Goal: Task Accomplishment & Management: Use online tool/utility

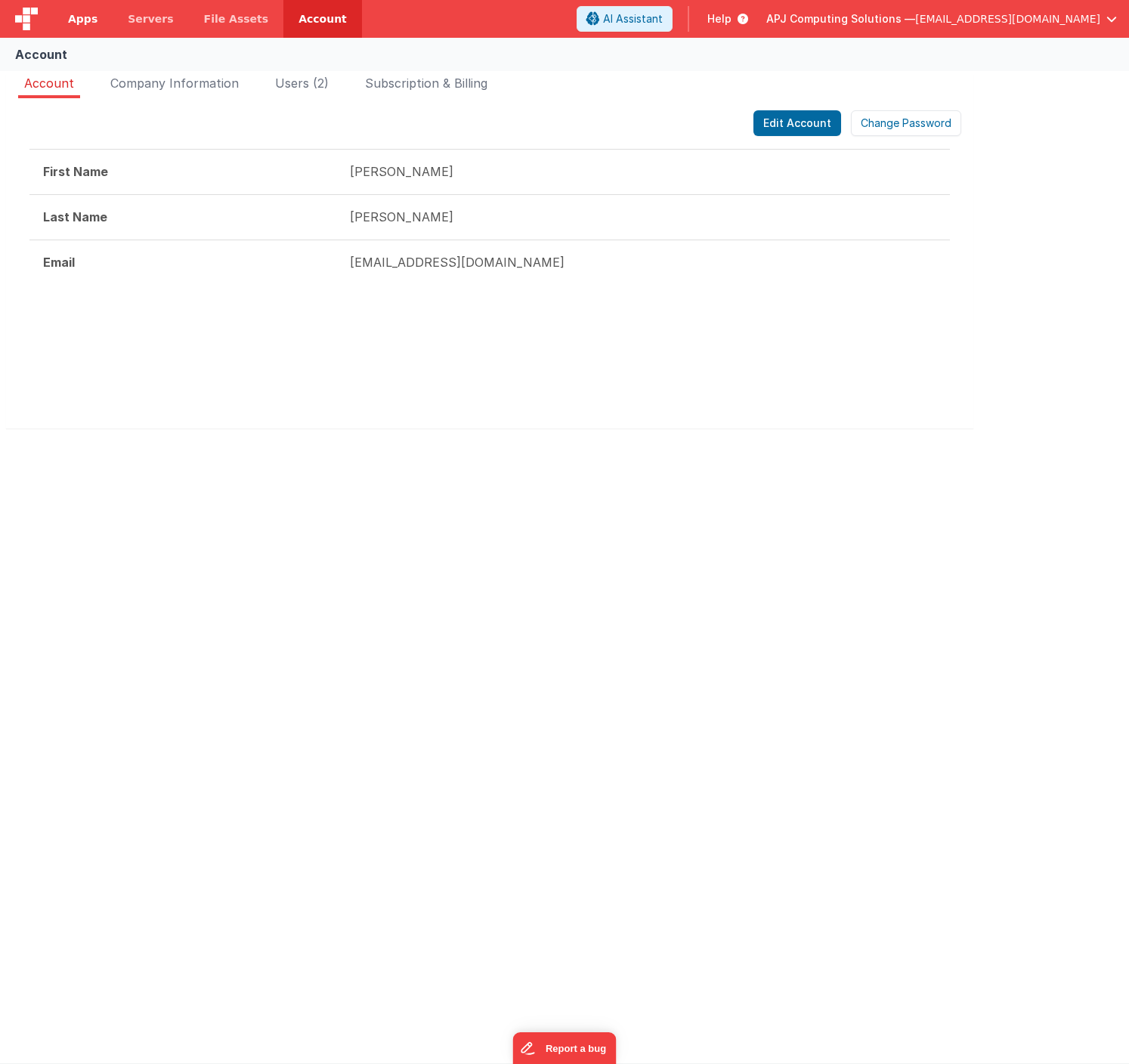
click at [83, 21] on span "Apps" at bounding box center [83, 19] width 30 height 15
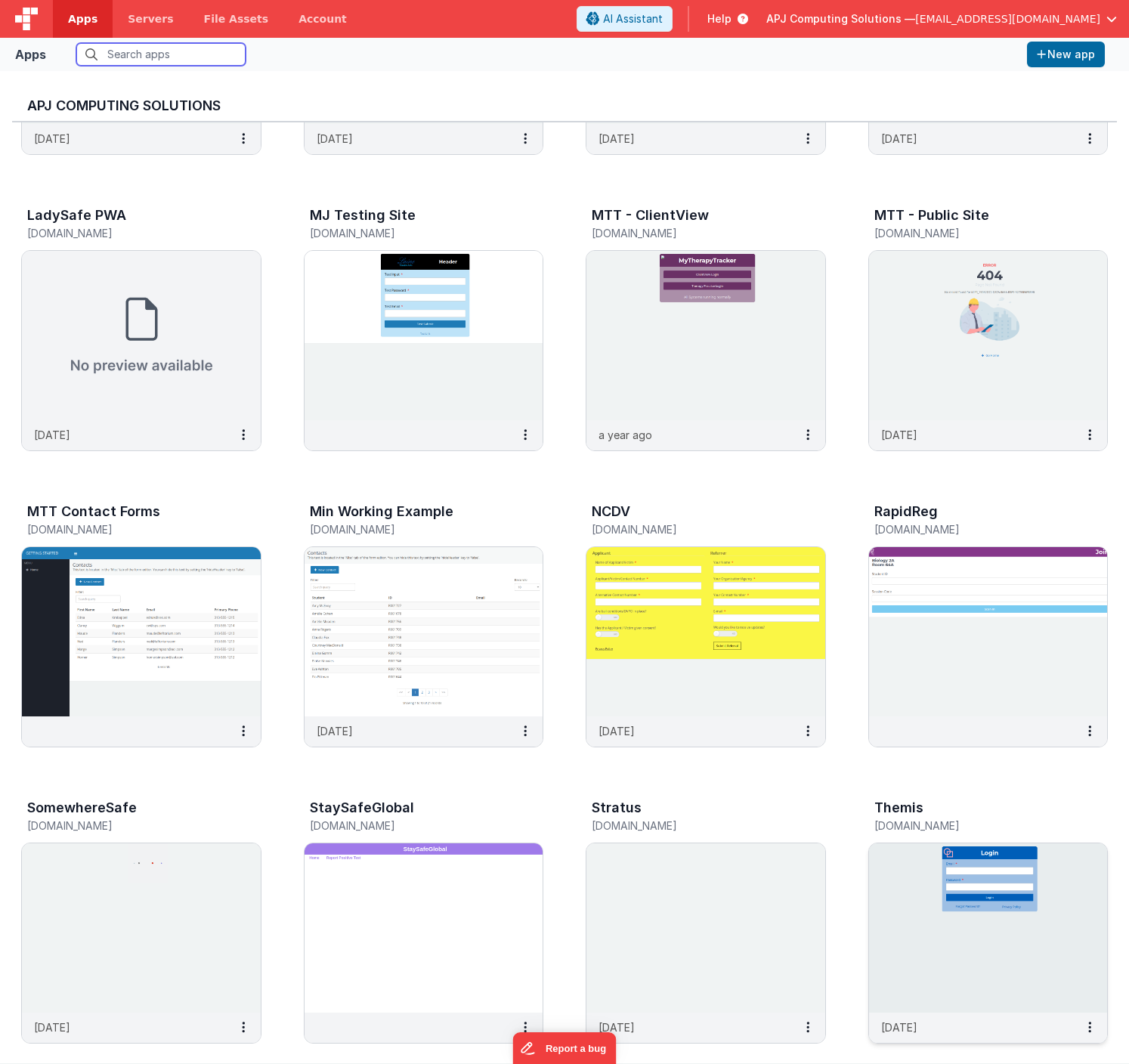
scroll to position [830, 0]
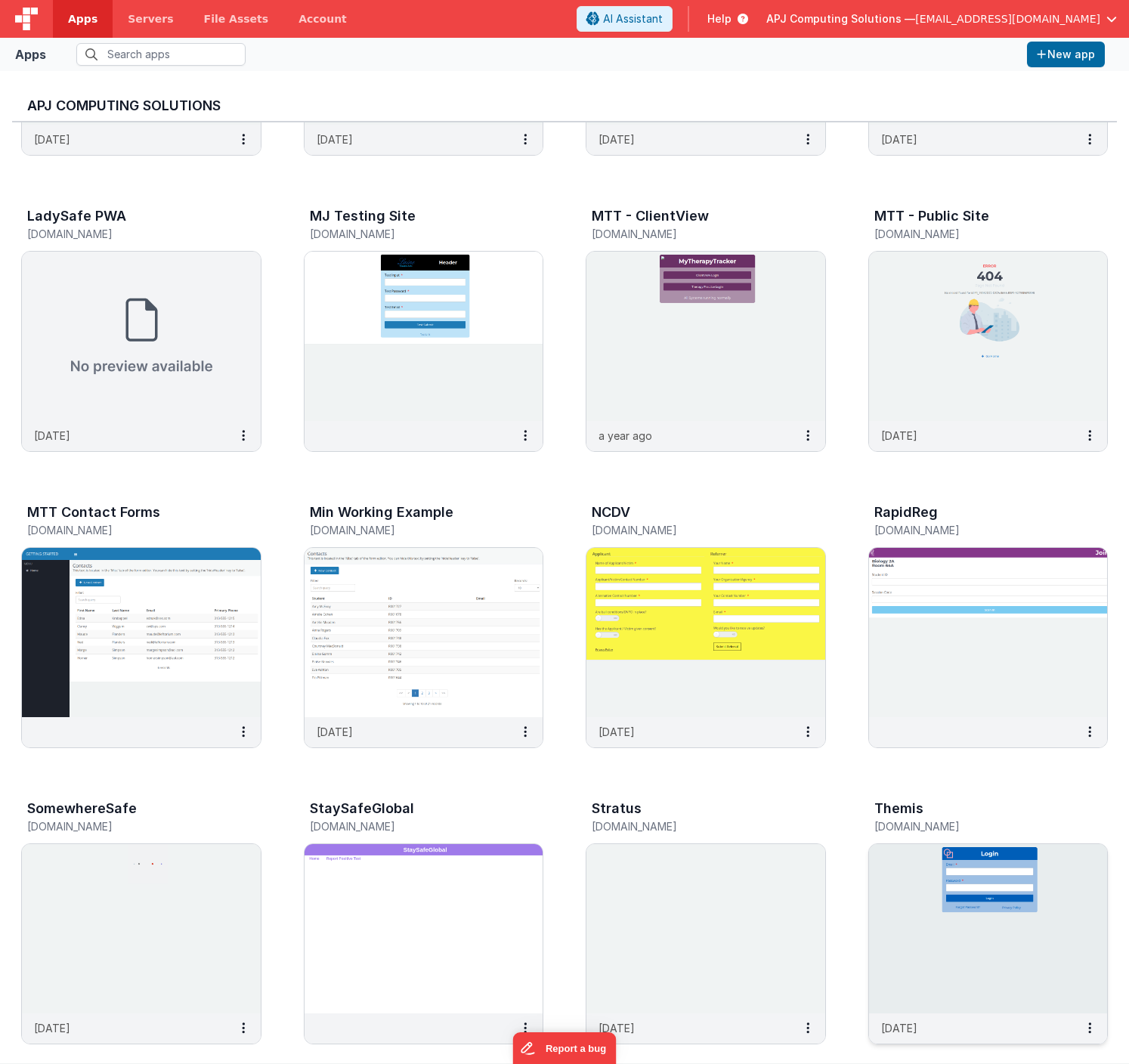
click at [955, 929] on img at bounding box center [988, 929] width 239 height 169
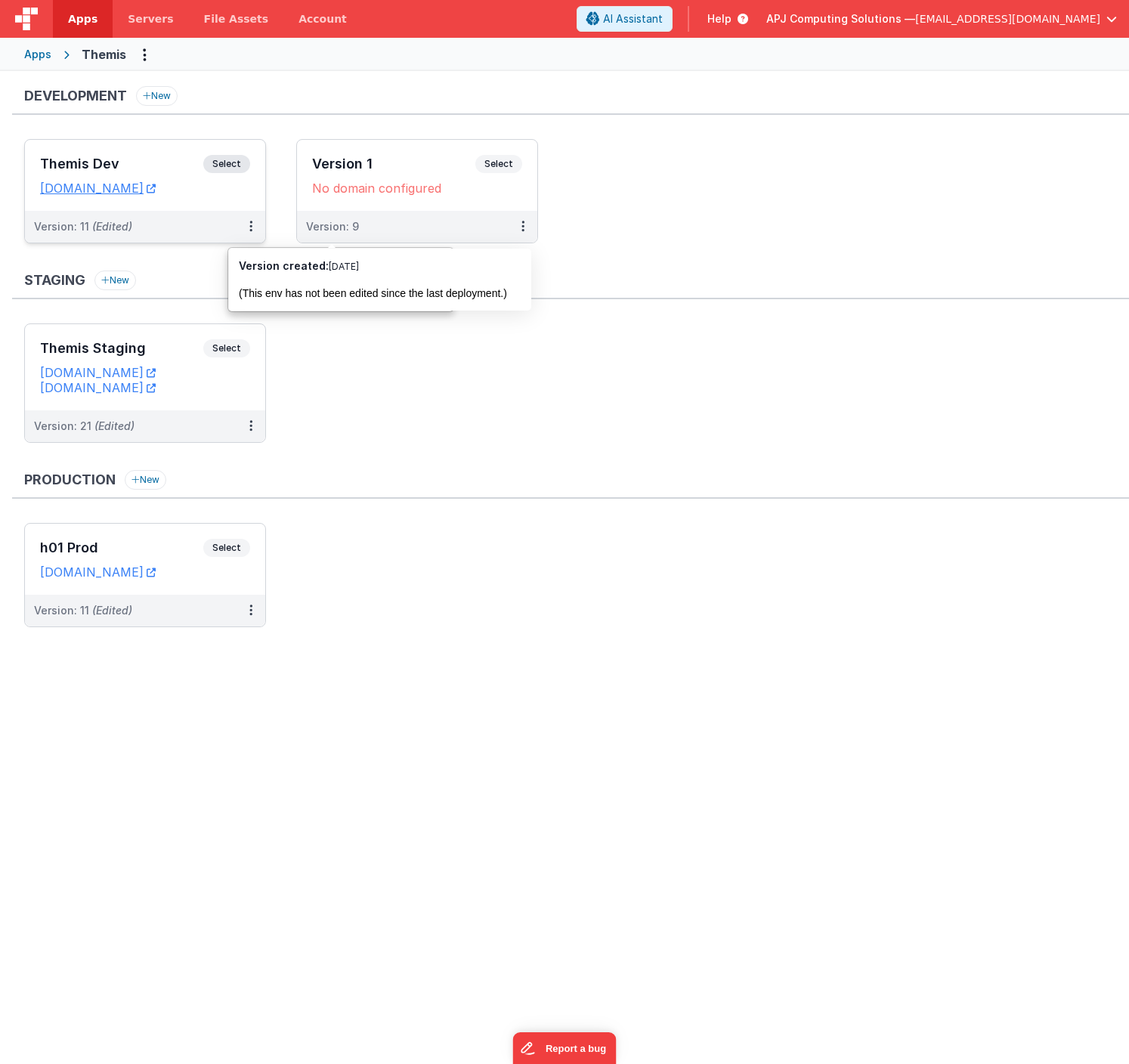
click at [232, 162] on span "Select" at bounding box center [227, 163] width 47 height 18
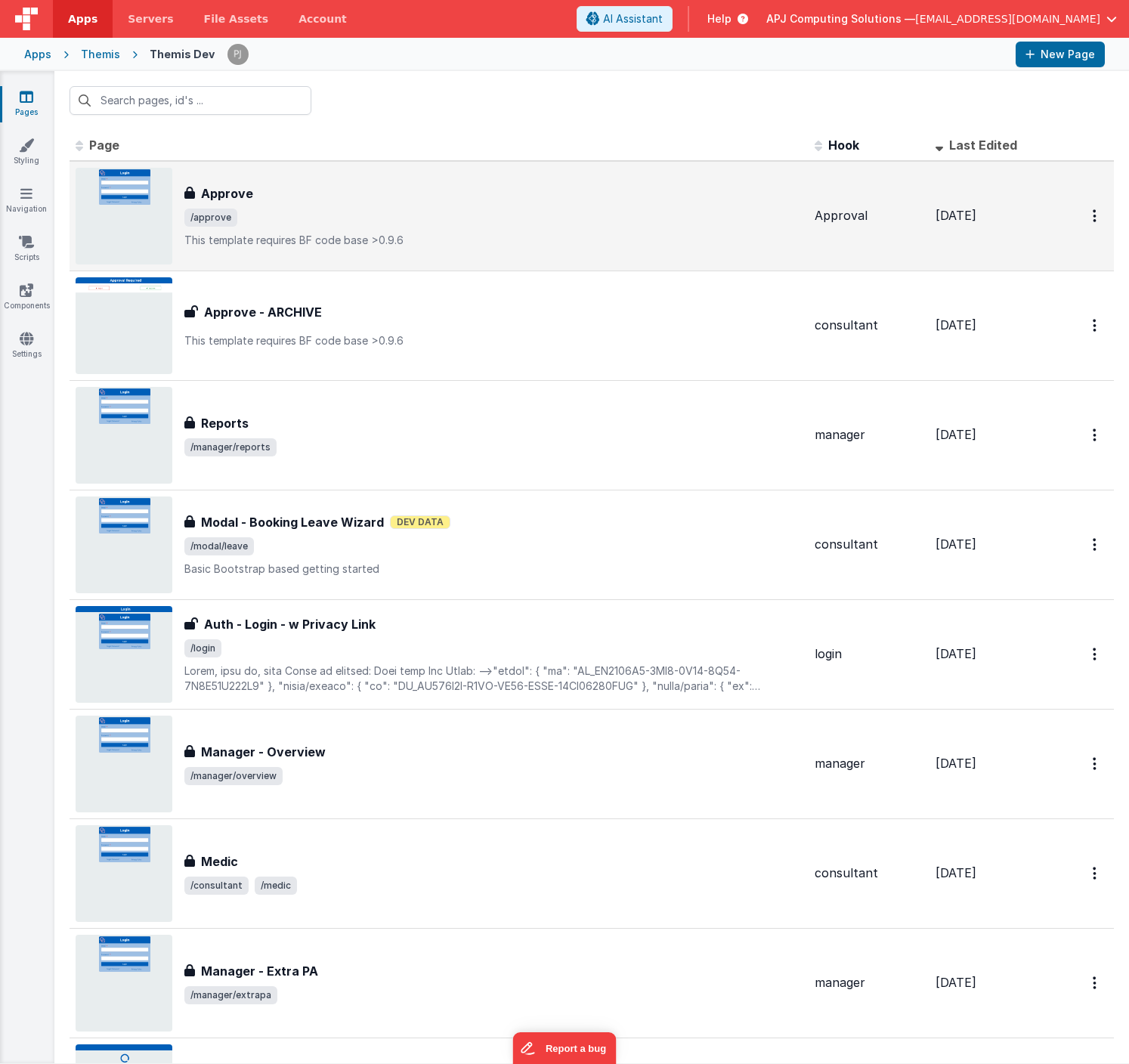
click at [240, 197] on h3 "Approve" at bounding box center [227, 193] width 52 height 18
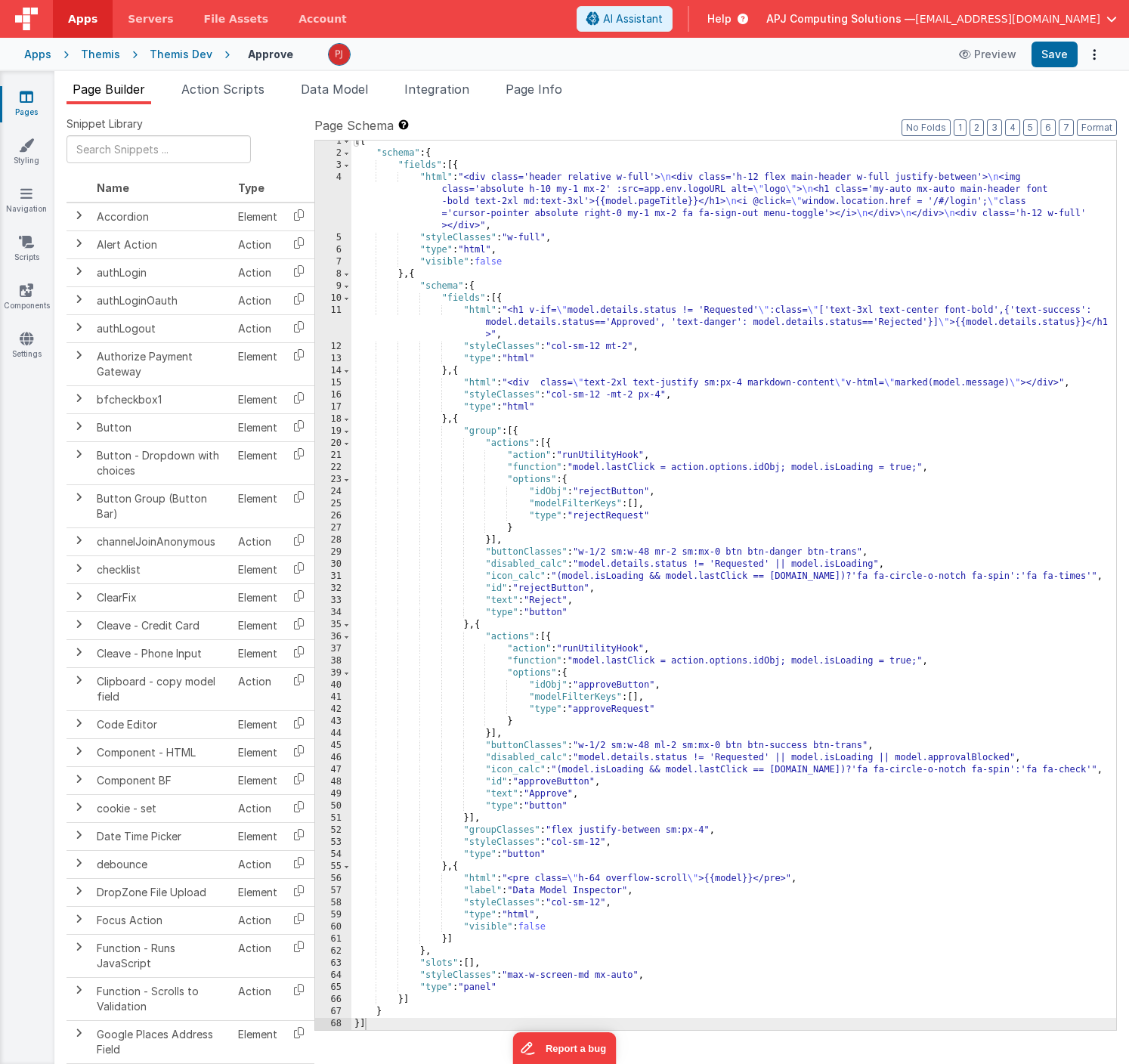
scroll to position [5, 0]
click at [871, 822] on div "[{ "schema" : { "fields" : [{ "html" : "<div class='header relative w-full'> \n…" at bounding box center [734, 592] width 765 height 914
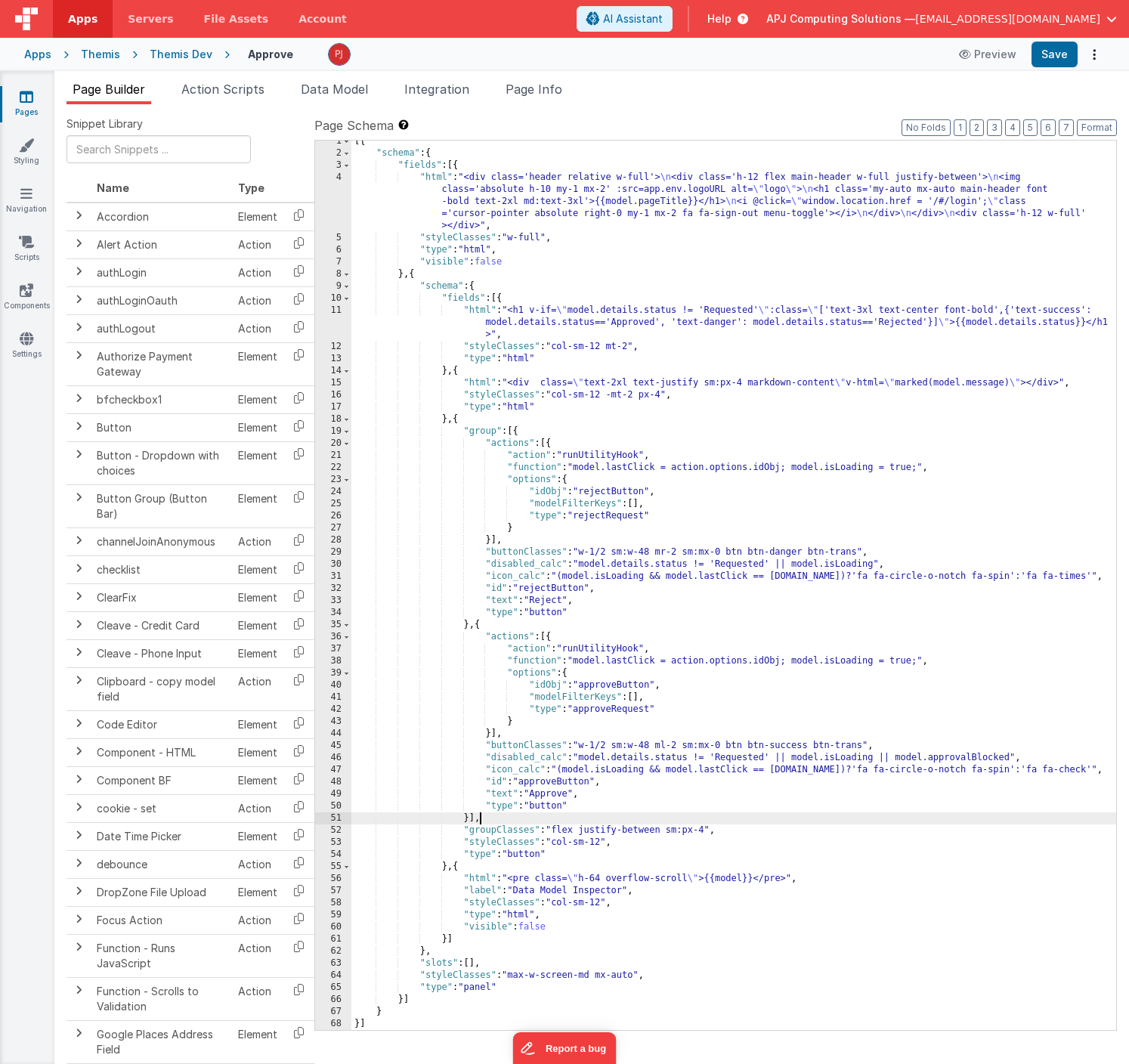
click at [750, 707] on div "[{ "schema" : { "fields" : [{ "html" : "<div class='header relative w-full'> \n…" at bounding box center [734, 592] width 765 height 914
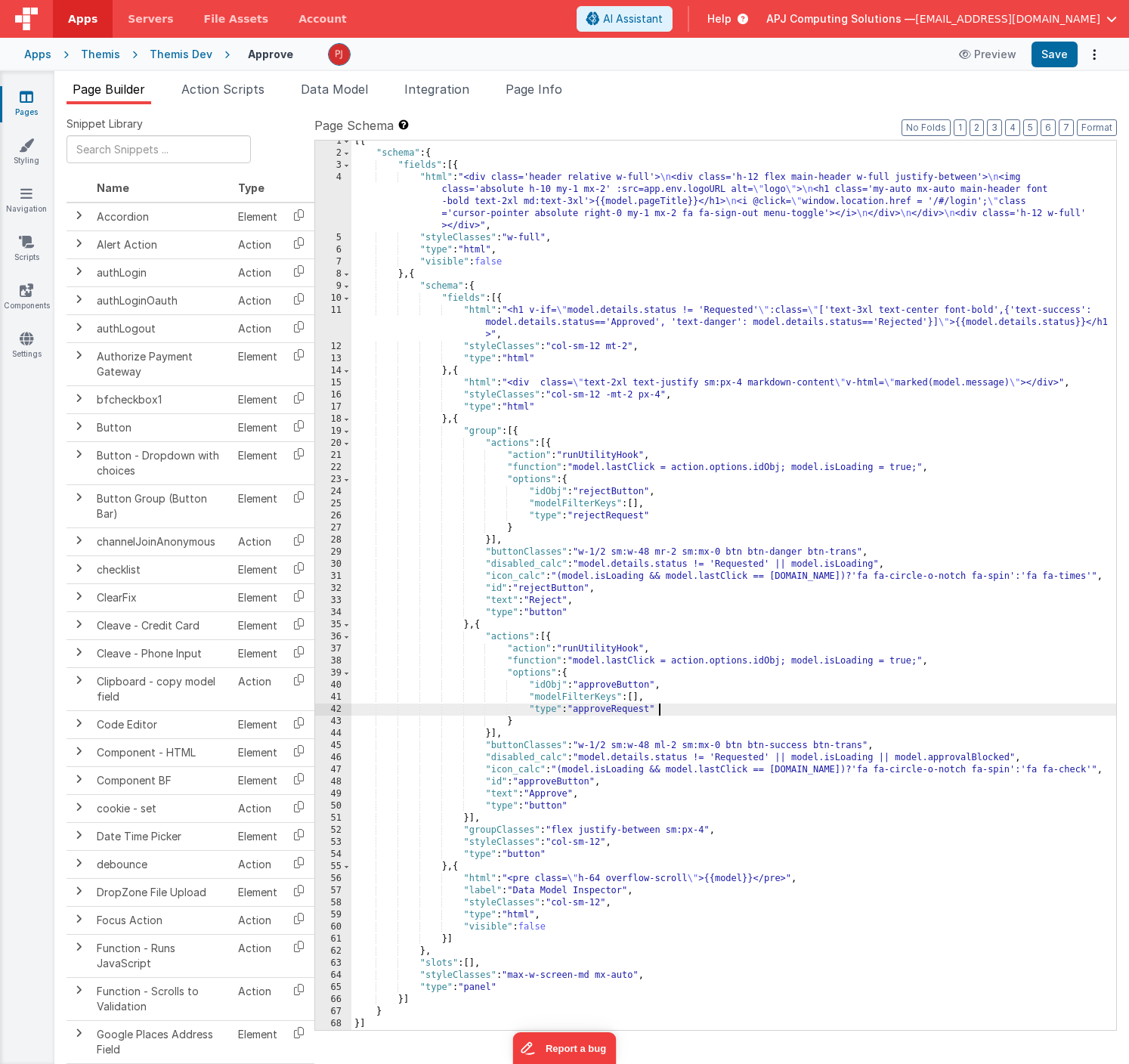
click at [642, 757] on div "[{ "schema" : { "fields" : [{ "html" : "<div class='header relative w-full'> \n…" at bounding box center [734, 592] width 765 height 914
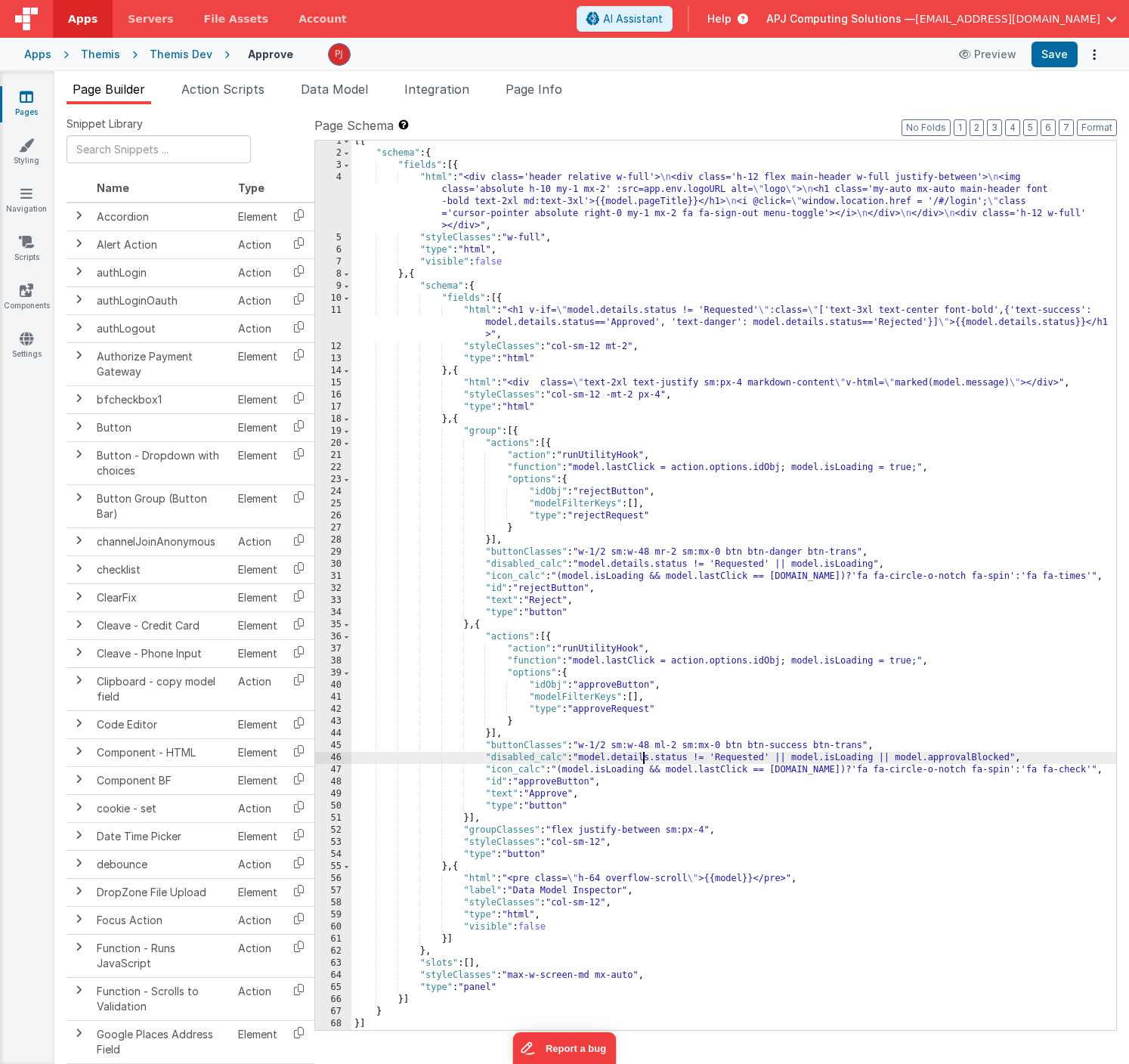
click at [625, 758] on div "[{ "schema" : { "fields" : [{ "html" : "<div class='header relative w-full'> \n…" at bounding box center [734, 592] width 765 height 914
click at [632, 563] on div "[{ "schema" : { "fields" : [{ "html" : "<div class='header relative w-full'> \n…" at bounding box center [734, 592] width 765 height 914
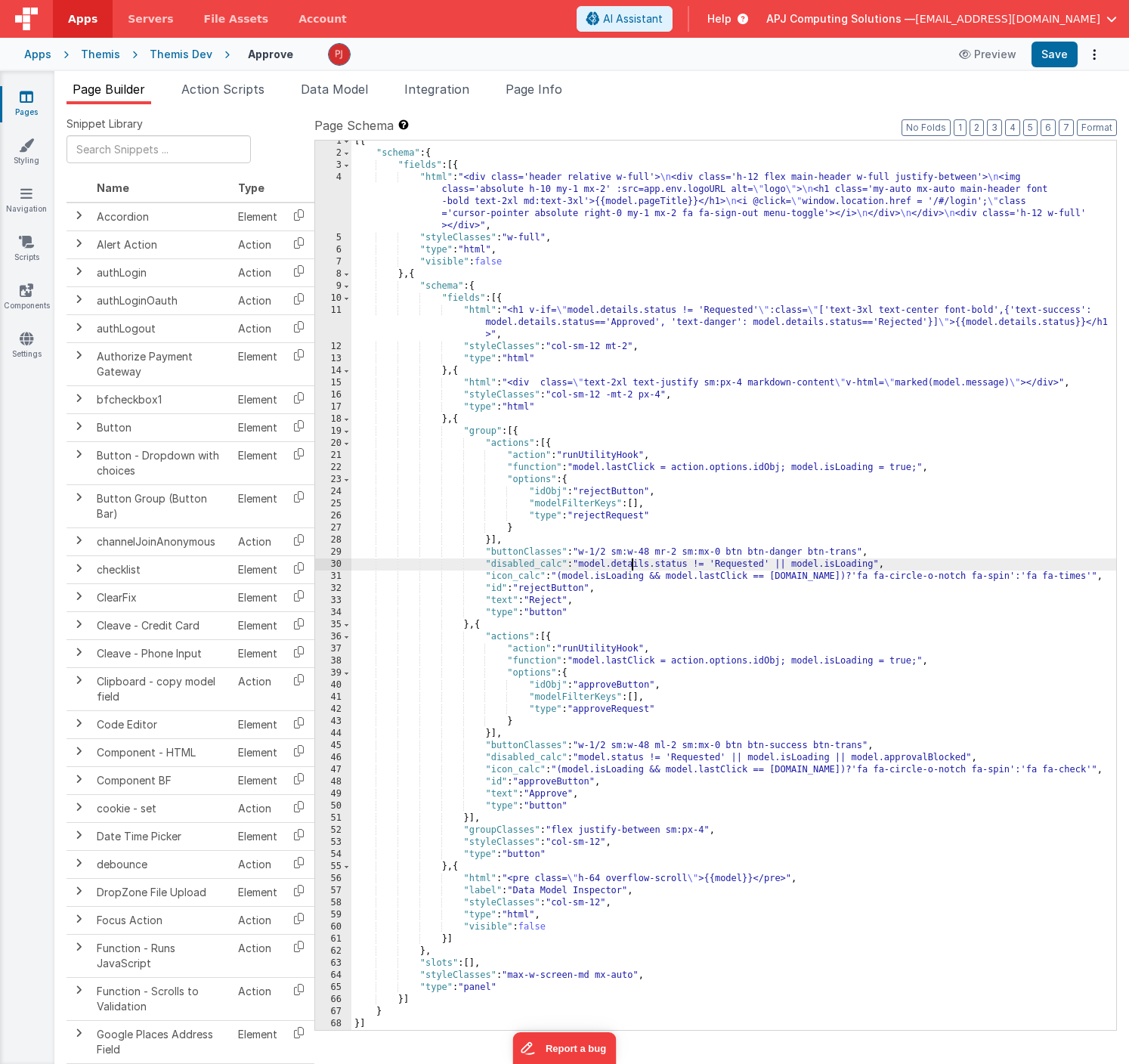
click at [632, 563] on div "[{ "schema" : { "fields" : [{ "html" : "<div class='header relative w-full'> \n…" at bounding box center [734, 592] width 765 height 914
click at [1053, 58] on button "Save" at bounding box center [1054, 54] width 46 height 26
click at [704, 564] on div "[{ "schema" : { "fields" : [{ "html" : "<div class='header relative w-full'> \n…" at bounding box center [734, 592] width 765 height 914
click at [697, 759] on div "[{ "schema" : { "fields" : [{ "html" : "<div class='header relative w-full'> \n…" at bounding box center [734, 592] width 765 height 914
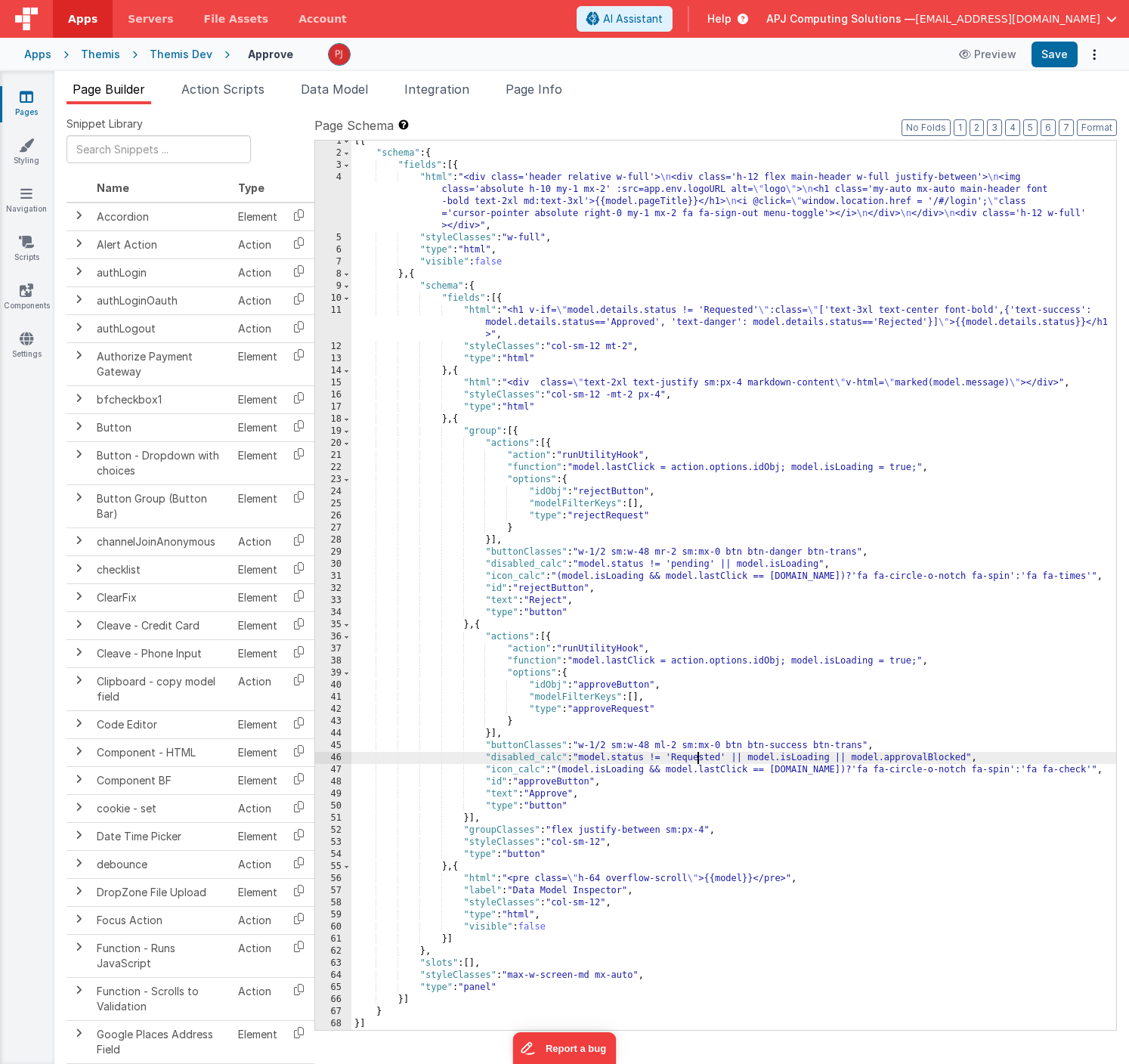
click at [697, 759] on div "[{ "schema" : { "fields" : [{ "html" : "<div class='header relative w-full'> \n…" at bounding box center [734, 592] width 765 height 914
click at [1051, 55] on button "Save" at bounding box center [1054, 54] width 46 height 26
